Goal: Use online tool/utility: Utilize a website feature to perform a specific function

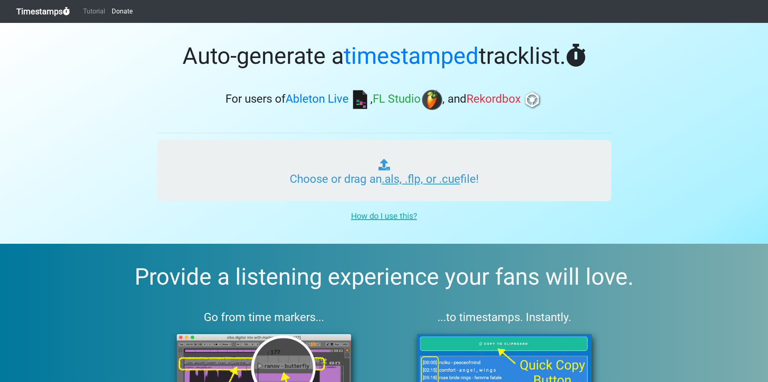
type input "C:\fakepath\DREAMSTATE #003.als"
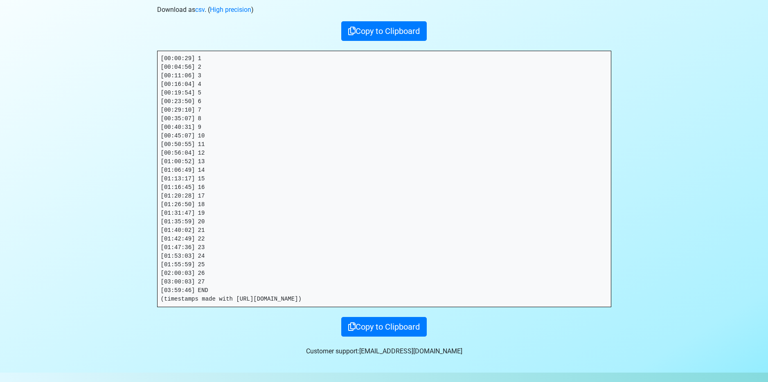
scroll to position [132, 0]
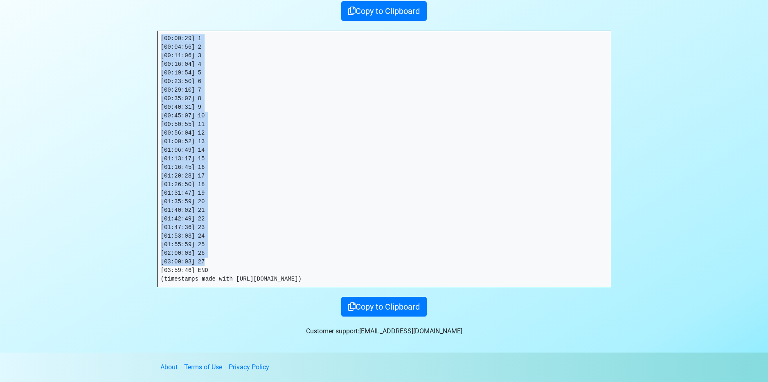
drag, startPoint x: 213, startPoint y: 262, endPoint x: 137, endPoint y: 38, distance: 236.9
click at [137, 38] on section "Thanks for using Timestamps! Tracklist: Download as csv . ( High precision ) Co…" at bounding box center [384, 122] width 768 height 462
copy pre "[00:00:29] 1 [00:04:56] 2 [00:11:06] 3 [00:16:04] 4 [00:19:54] 5 [00:23:50] 6 […"
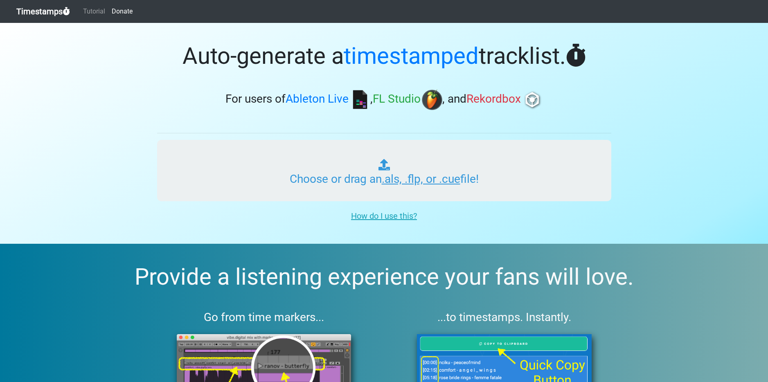
click at [344, 176] on input "Choose or drag an .als, .flp, or .cue file!" at bounding box center [384, 170] width 454 height 61
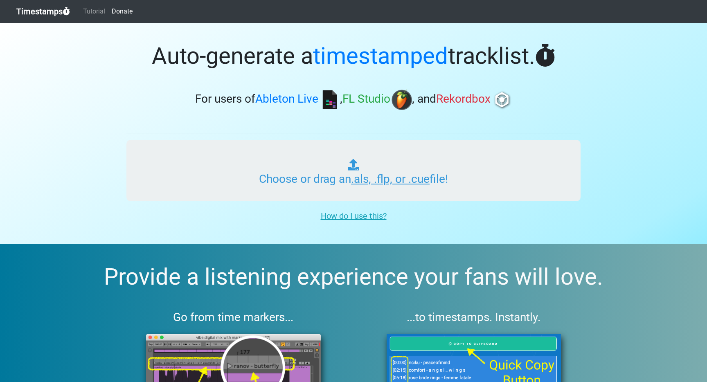
scroll to position [0, 0]
click at [445, 179] on input "Choose or drag an .als, .flp, or .cue file!" at bounding box center [353, 170] width 454 height 61
type input "C:\fakepath\WEEKEND SHENANIGANS #018.als"
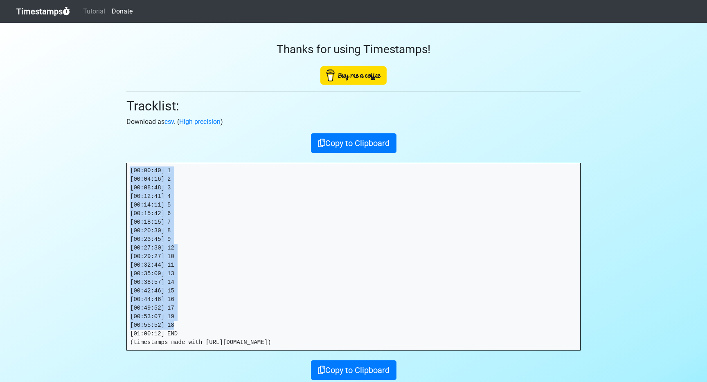
drag, startPoint x: 198, startPoint y: 324, endPoint x: 118, endPoint y: 141, distance: 199.6
click at [118, 141] on section "Thanks for using Timestamps! Tracklist: Download as csv . ( High precision ) Co…" at bounding box center [353, 219] width 707 height 393
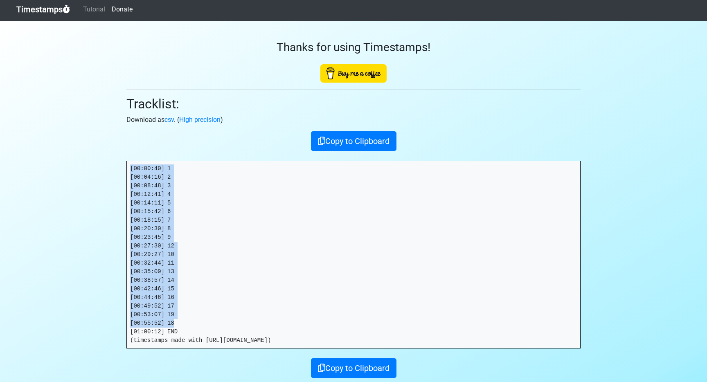
copy pre "[00:00:40] 1 [00:04:16] 2 [00:08:48] 3 [00:12:41] 4 [00:14:11] 5 [00:15:42] 6 […"
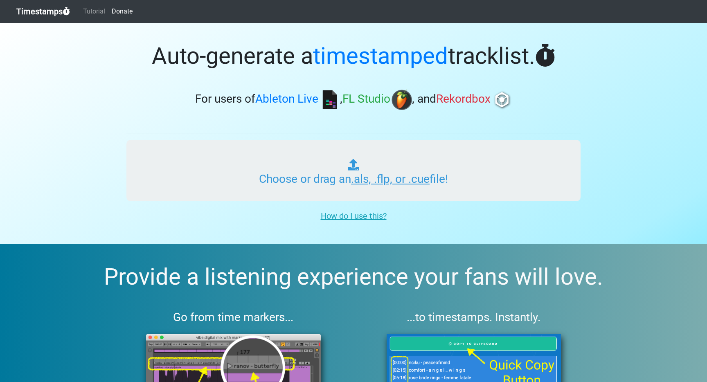
click at [295, 173] on input "Choose or drag an .als, .flp, or .cue file!" at bounding box center [353, 170] width 454 height 61
type input "C:\fakepath\WEEKEND SHENANIGANS #018.als"
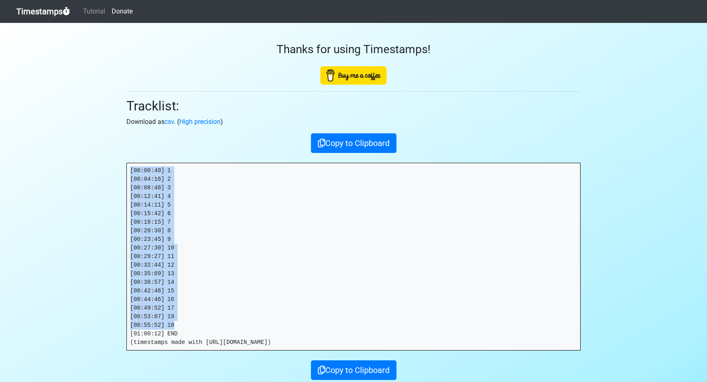
drag, startPoint x: 163, startPoint y: 317, endPoint x: 92, endPoint y: 145, distance: 186.2
click at [92, 145] on section "Thanks for using Timestamps! Tracklist: Download as csv . ( High precision ) Co…" at bounding box center [353, 219] width 707 height 393
copy pre "[00:00:40] 1 [00:04:16] 2 [00:08:48] 3 [00:12:41] 4 [00:14:11] 5 [00:15:42] 6 […"
